Goal: Task Accomplishment & Management: Use online tool/utility

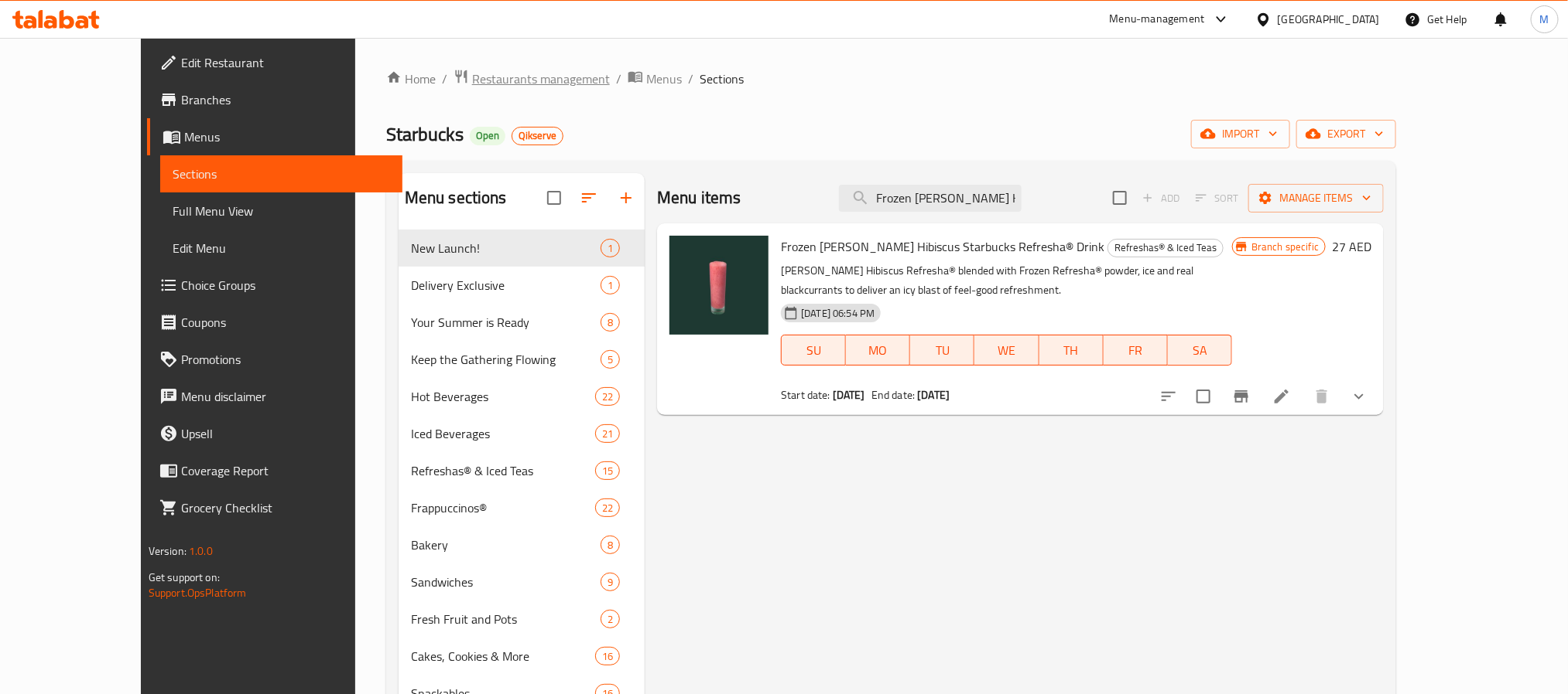
drag, startPoint x: 0, startPoint y: 0, endPoint x: 483, endPoint y: 78, distance: 489.3
click at [483, 78] on span "Restaurants management" at bounding box center [540, 80] width 137 height 19
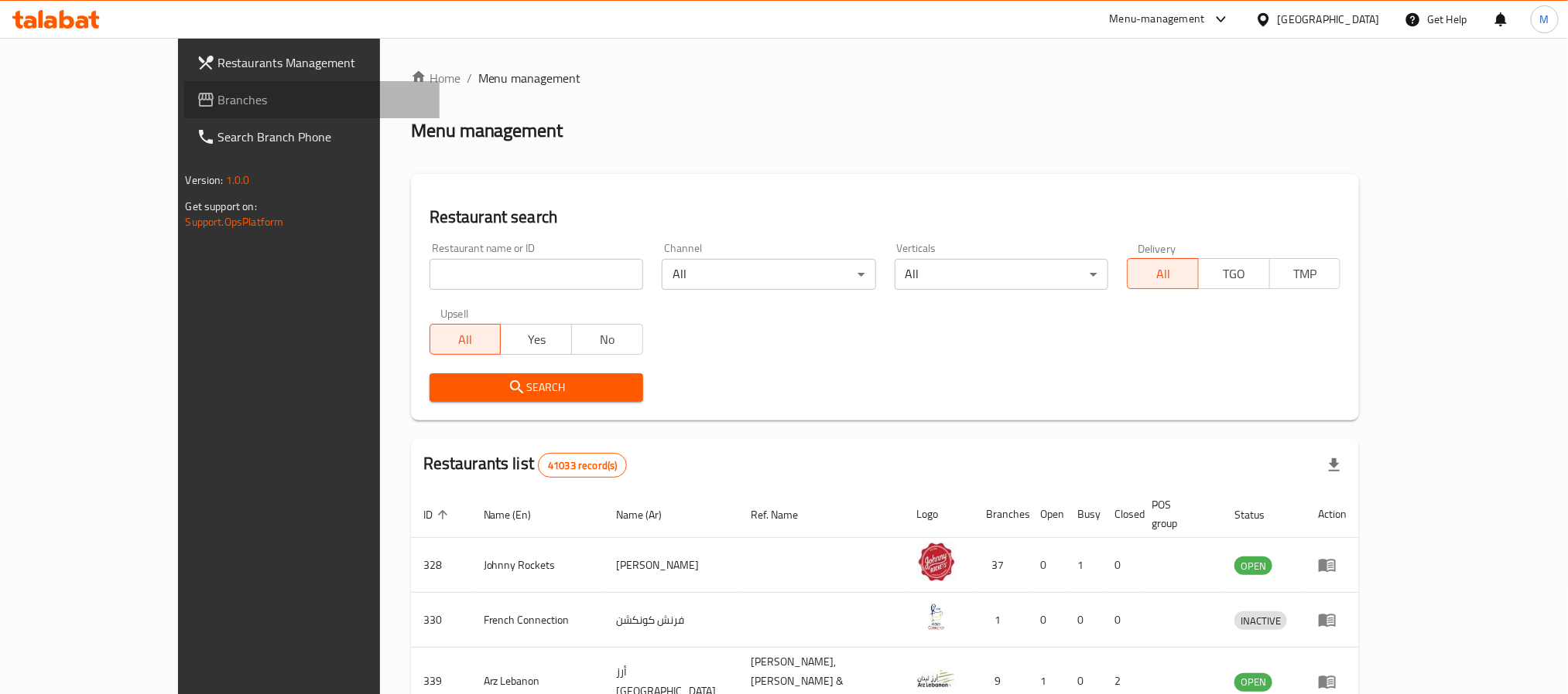
click at [184, 112] on link "Branches" at bounding box center [312, 99] width 256 height 37
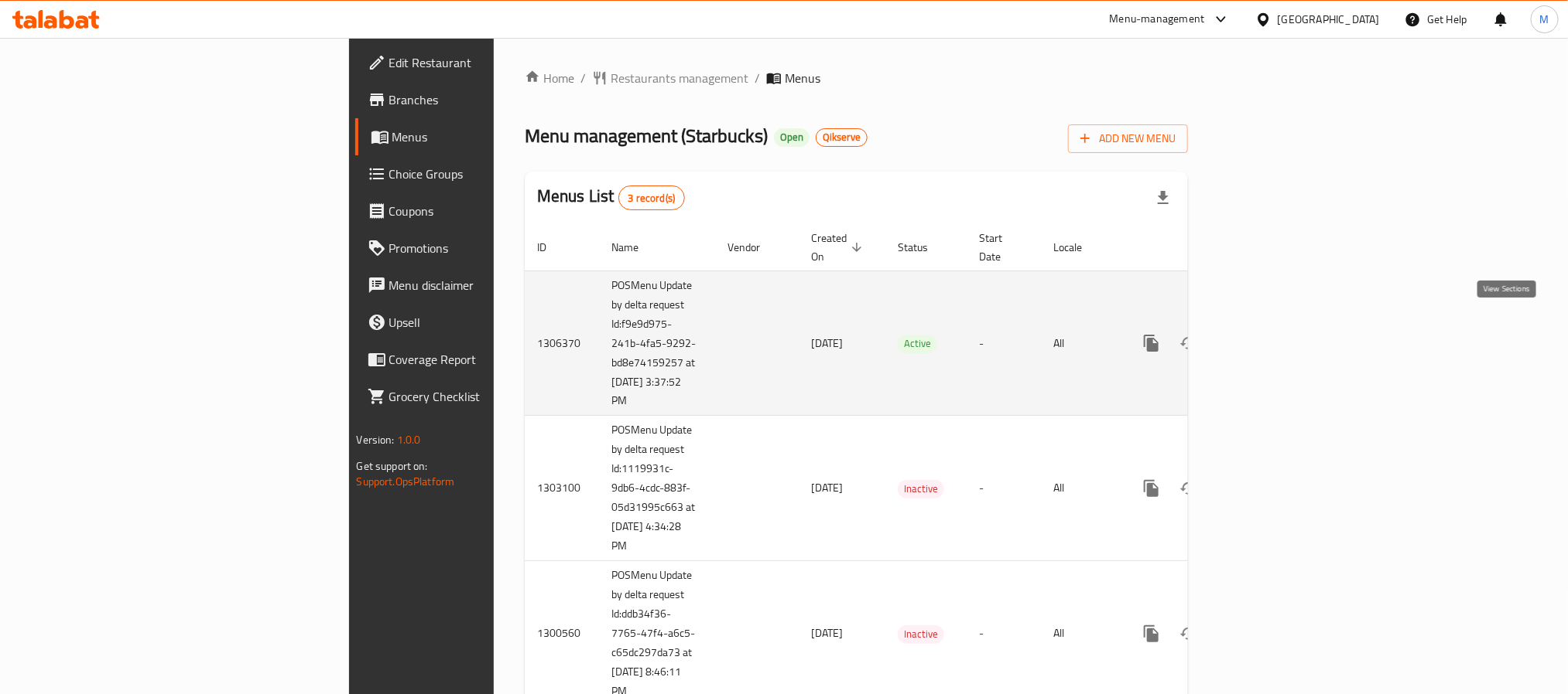
click at [1282, 339] on link "enhanced table" at bounding box center [1262, 343] width 37 height 37
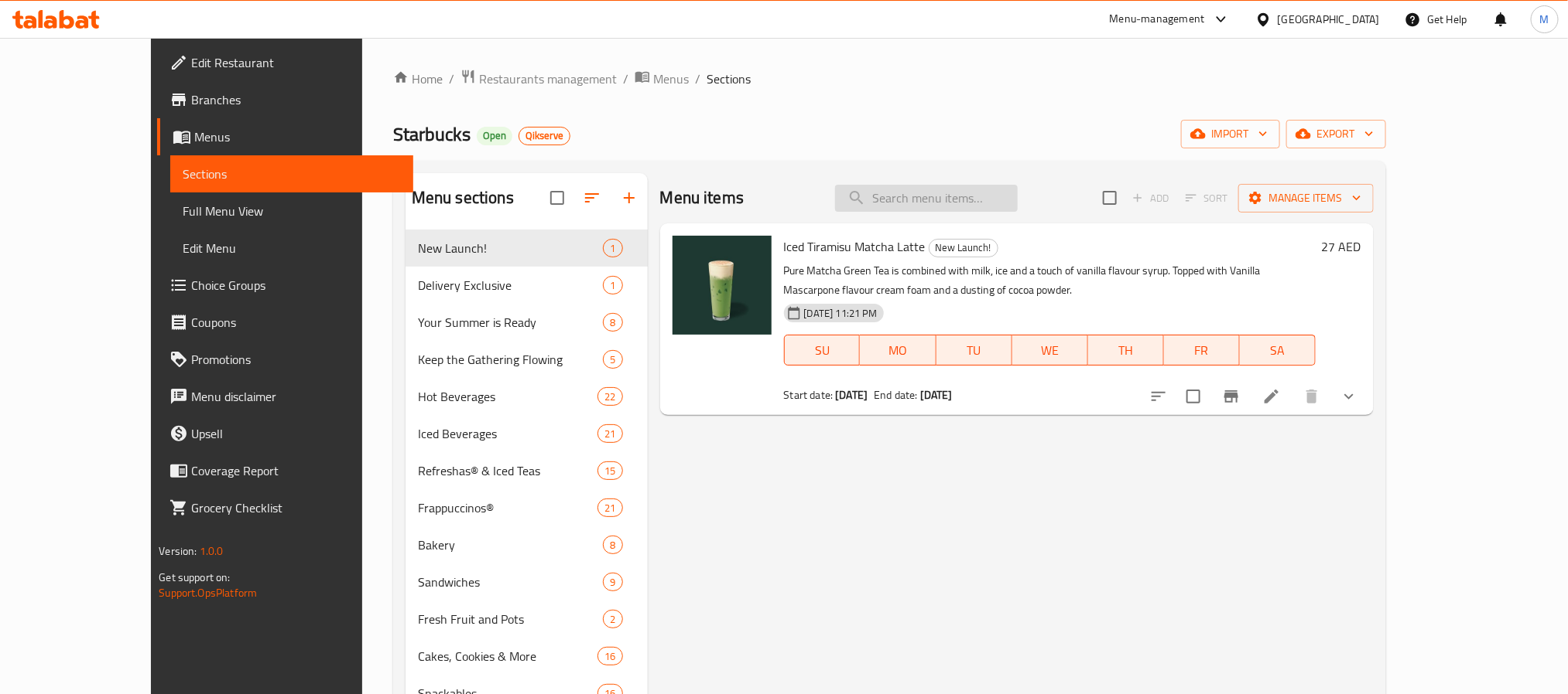
click at [944, 201] on input "search" at bounding box center [926, 198] width 183 height 27
paste input "Frozen Strawberry Acai Starbucks Refresha® Drink"
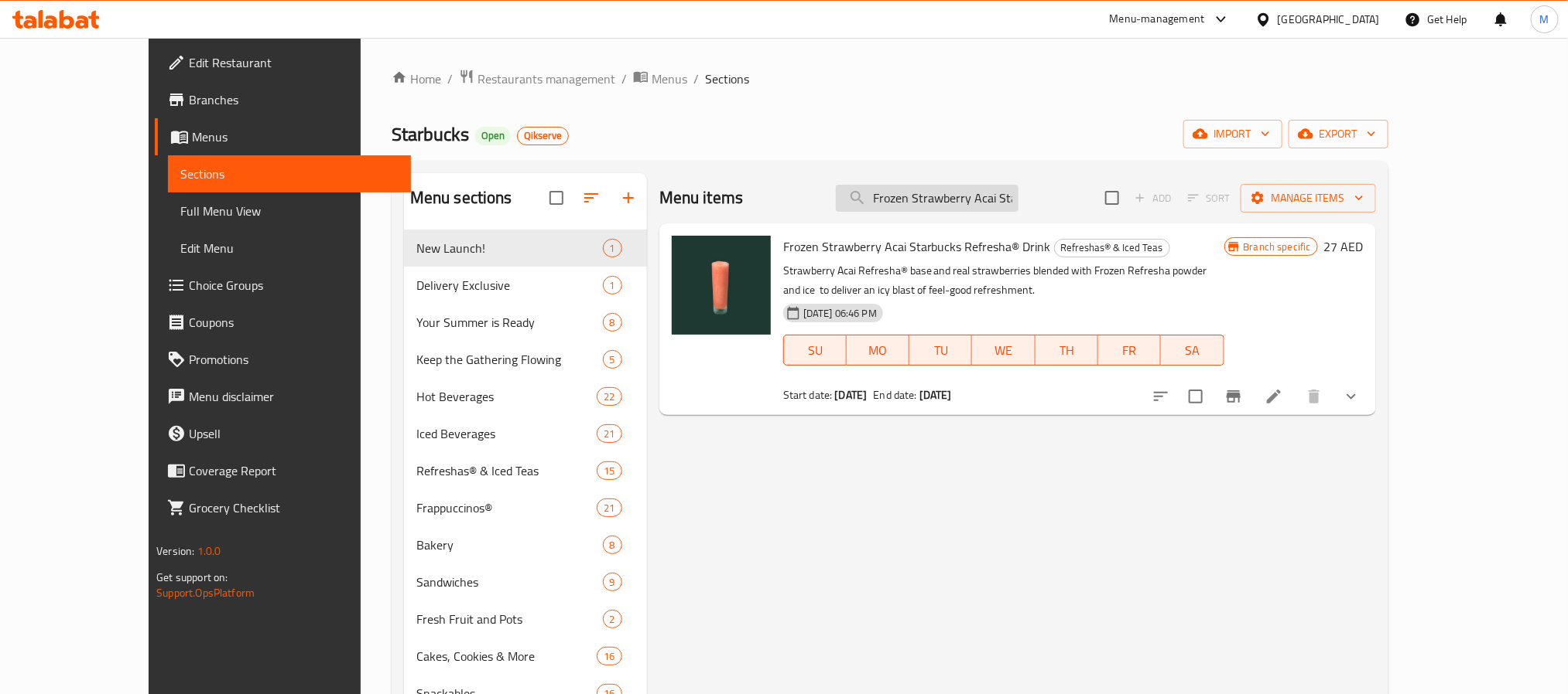
click at [984, 205] on input "Frozen Strawberry Acai Starbucks Refresha® Drink" at bounding box center [927, 198] width 183 height 27
paste input "Mango Dragonfruit"
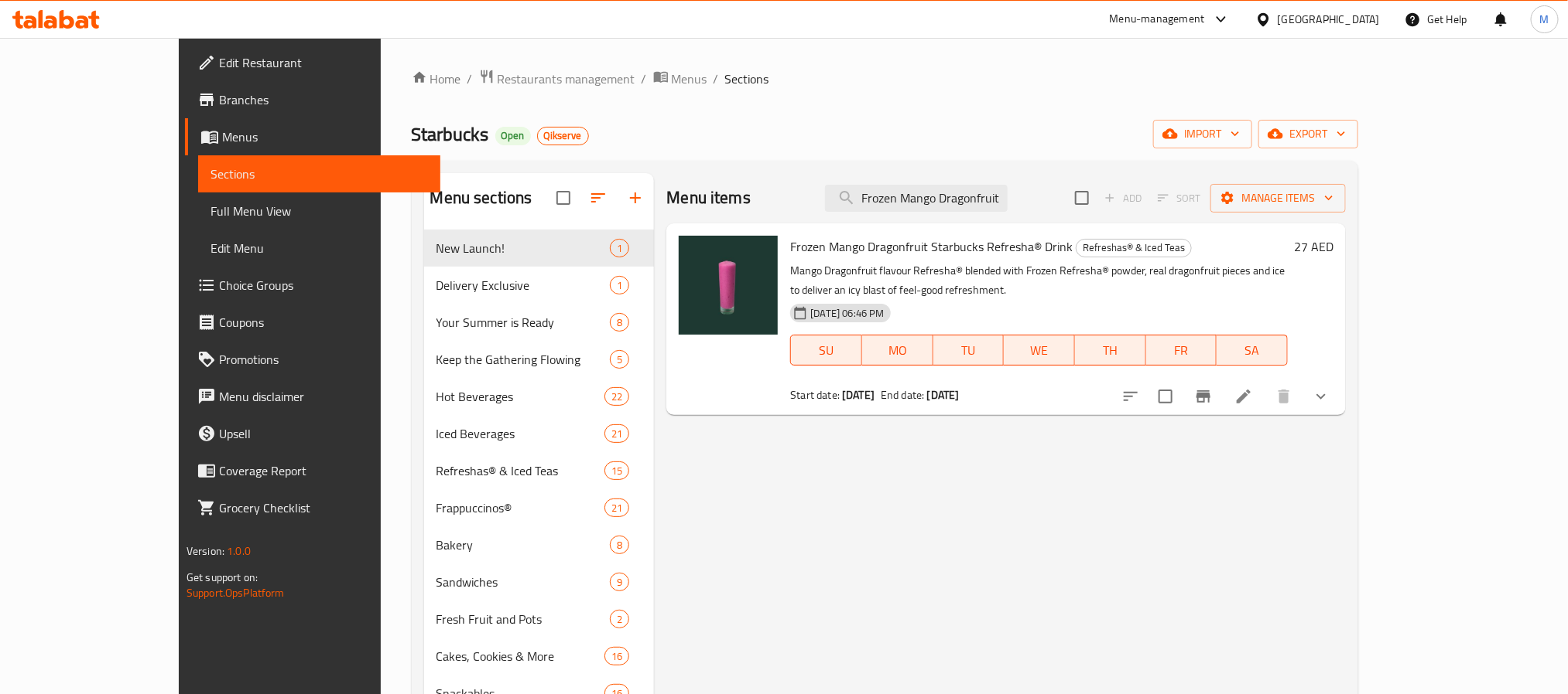
click at [982, 179] on div "Menu items Frozen Mango Dragonfruit Starbucks Refresha® Drink Add Sort Manage i…" at bounding box center [1005, 198] width 679 height 50
click at [982, 195] on input "Frozen Mango Dragonfruit Starbucks Refresha® Drink" at bounding box center [916, 198] width 183 height 27
paste input "[PERSON_NAME] Hibiscus"
type input "Frozen [PERSON_NAME] Hibiscus Starbucks Refresha® Drink"
